Goal: Transaction & Acquisition: Purchase product/service

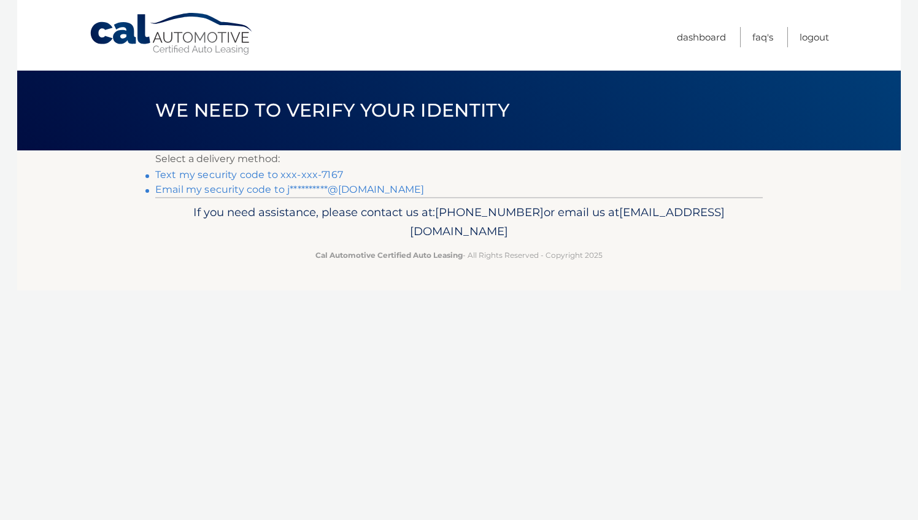
click at [306, 176] on link "Text my security code to xxx-xxx-7167" at bounding box center [249, 175] width 188 height 12
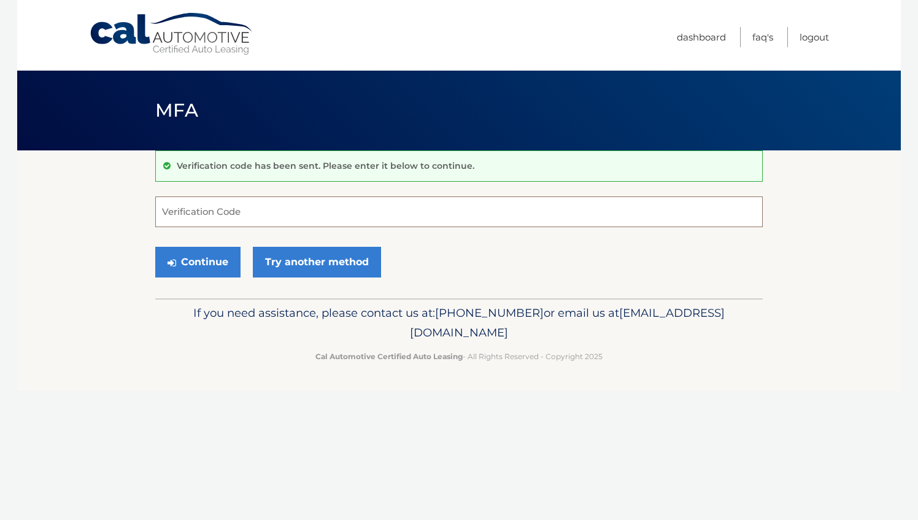
click at [285, 220] on input "Verification Code" at bounding box center [459, 211] width 608 height 31
type input "215347"
click at [200, 257] on button "Continue" at bounding box center [197, 262] width 85 height 31
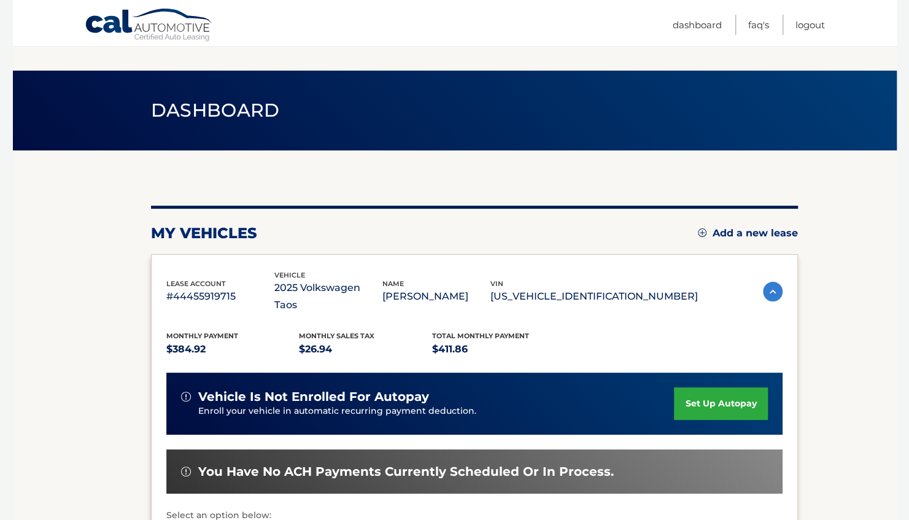
scroll to position [223, 0]
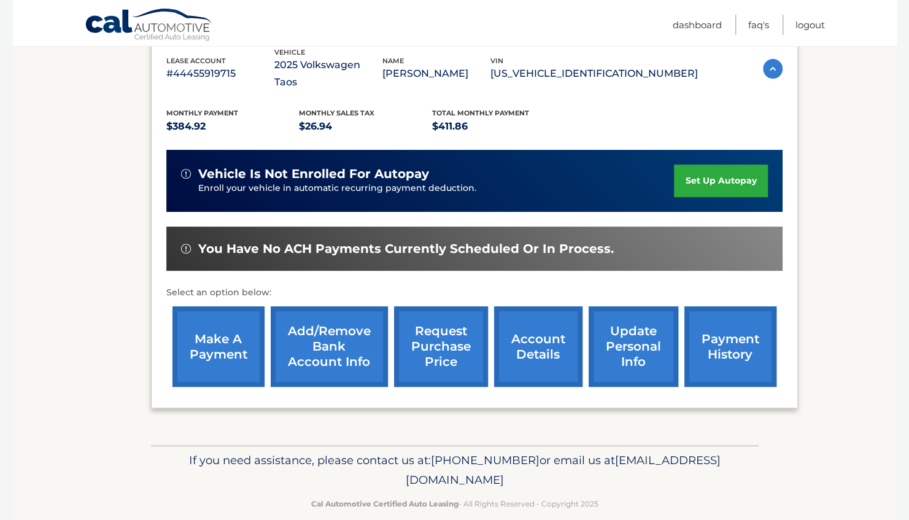
click at [221, 323] on link "make a payment" at bounding box center [218, 346] width 92 height 80
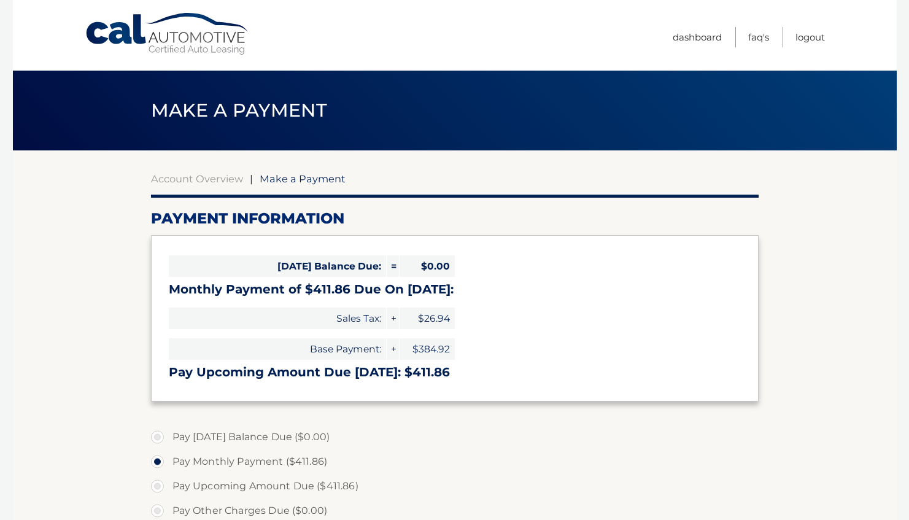
select select "Zjk2YzY3NWQtOWNhYy00NDc1LWFlYjMtYmIxZGZiY2ViMzUw"
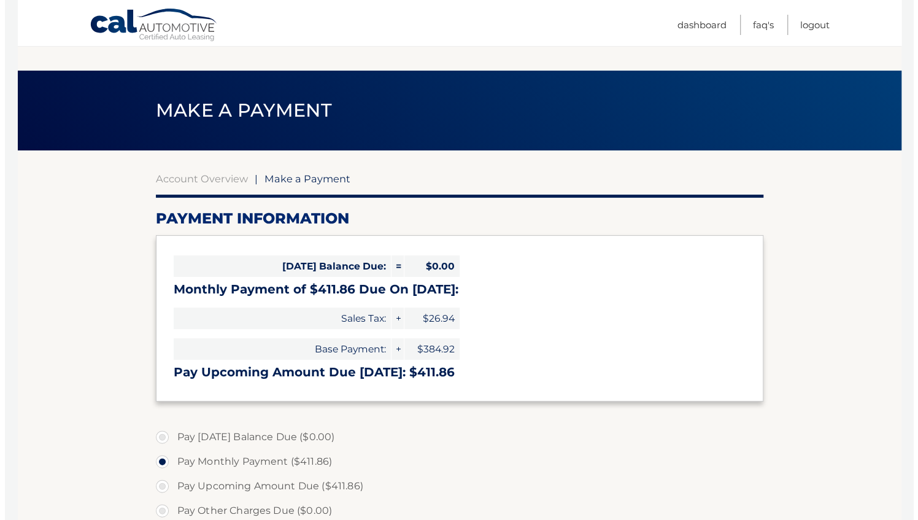
scroll to position [356, 0]
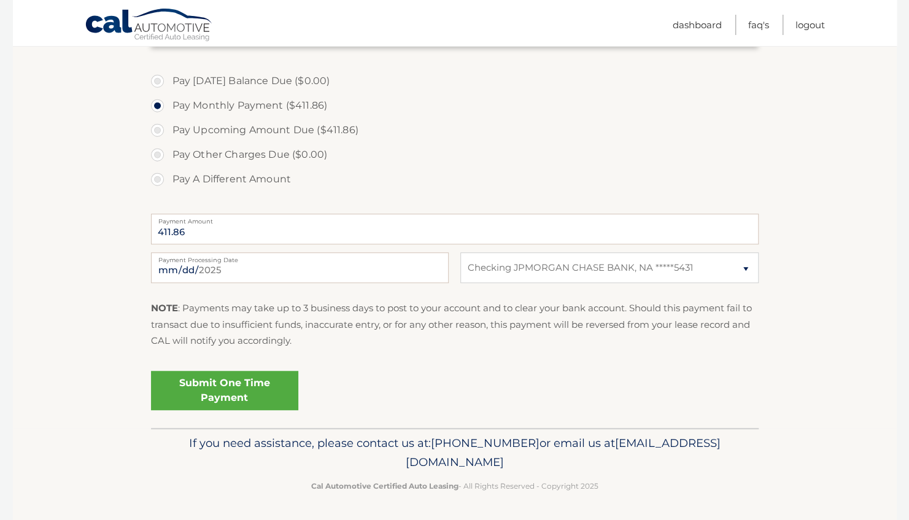
click at [228, 404] on link "Submit One Time Payment" at bounding box center [224, 390] width 147 height 39
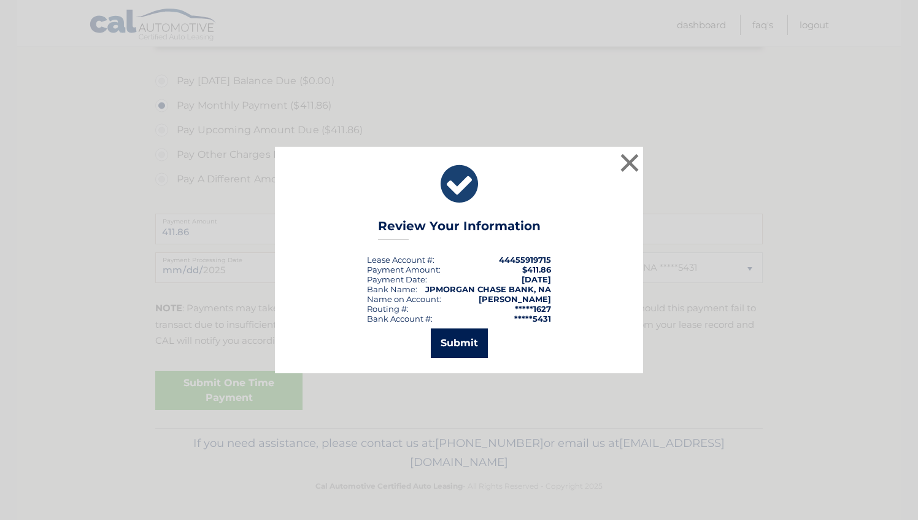
click at [459, 349] on button "Submit" at bounding box center [459, 342] width 57 height 29
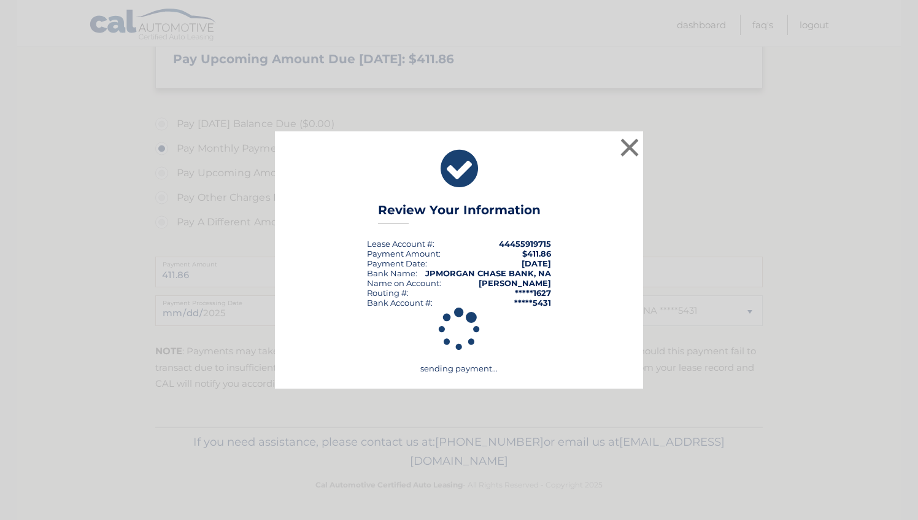
scroll to position [312, 0]
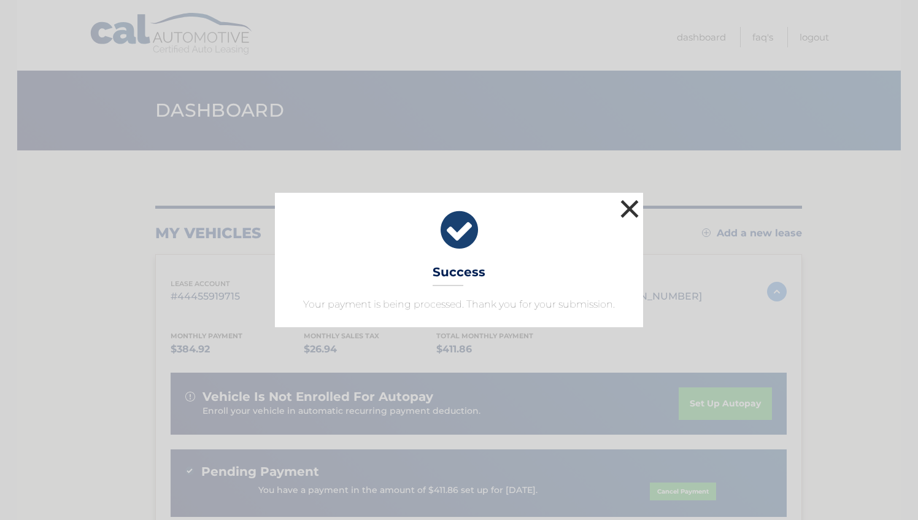
click at [636, 203] on button "×" at bounding box center [630, 208] width 25 height 25
